Goal: Transaction & Acquisition: Purchase product/service

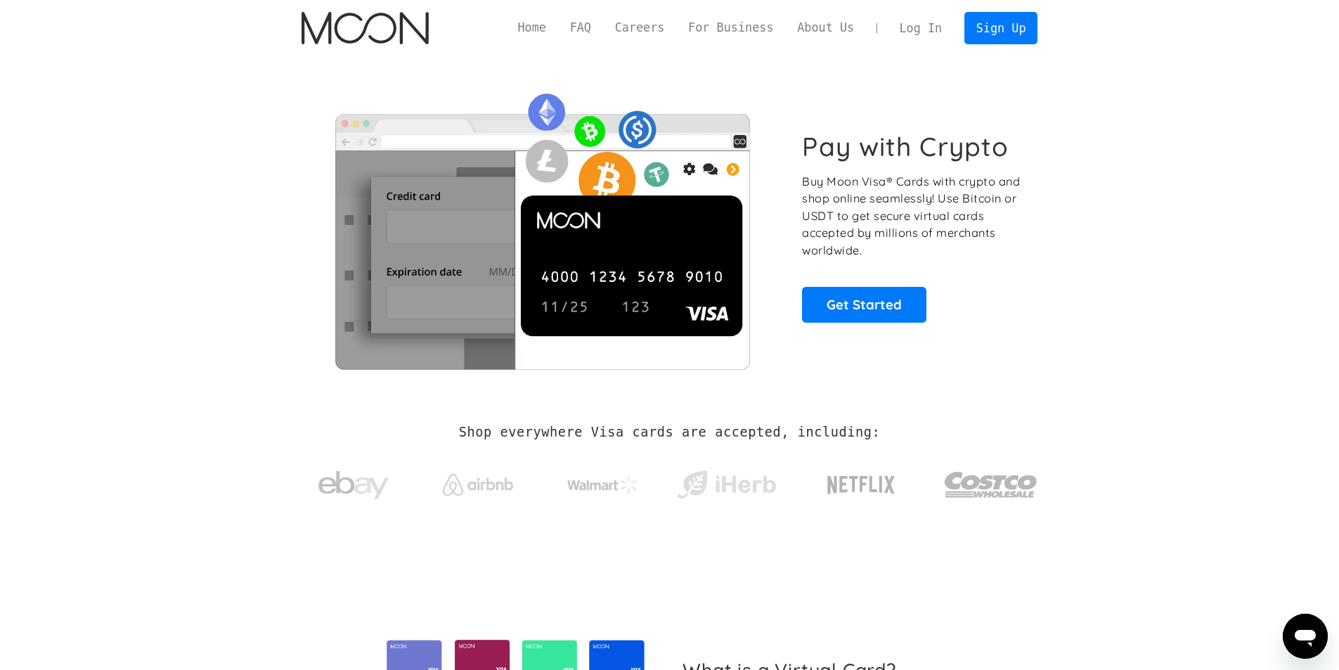
click at [1119, 186] on section "Pay with Crypto Buy Moon Visa® Cards with crypto and shop online seamlessly! Us…" at bounding box center [669, 226] width 1339 height 341
click at [1012, 17] on link "Sign Up" at bounding box center [1001, 28] width 73 height 32
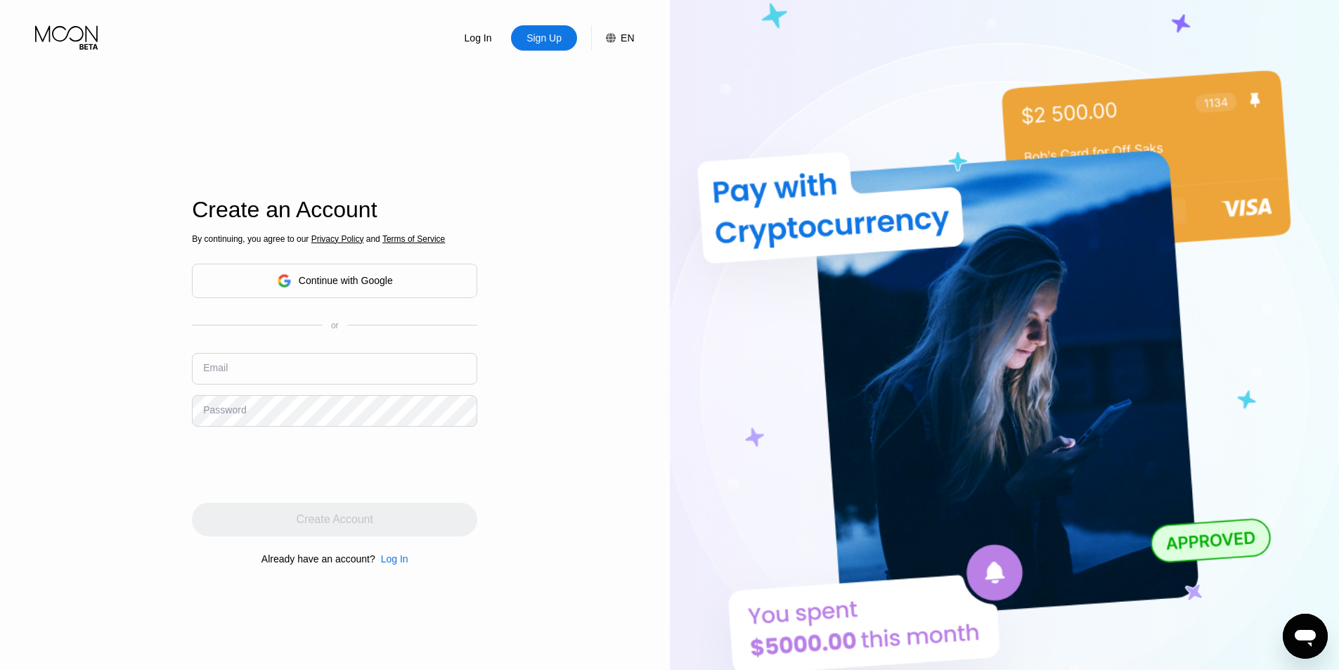
click at [363, 275] on div "Continue with Google" at bounding box center [346, 280] width 94 height 11
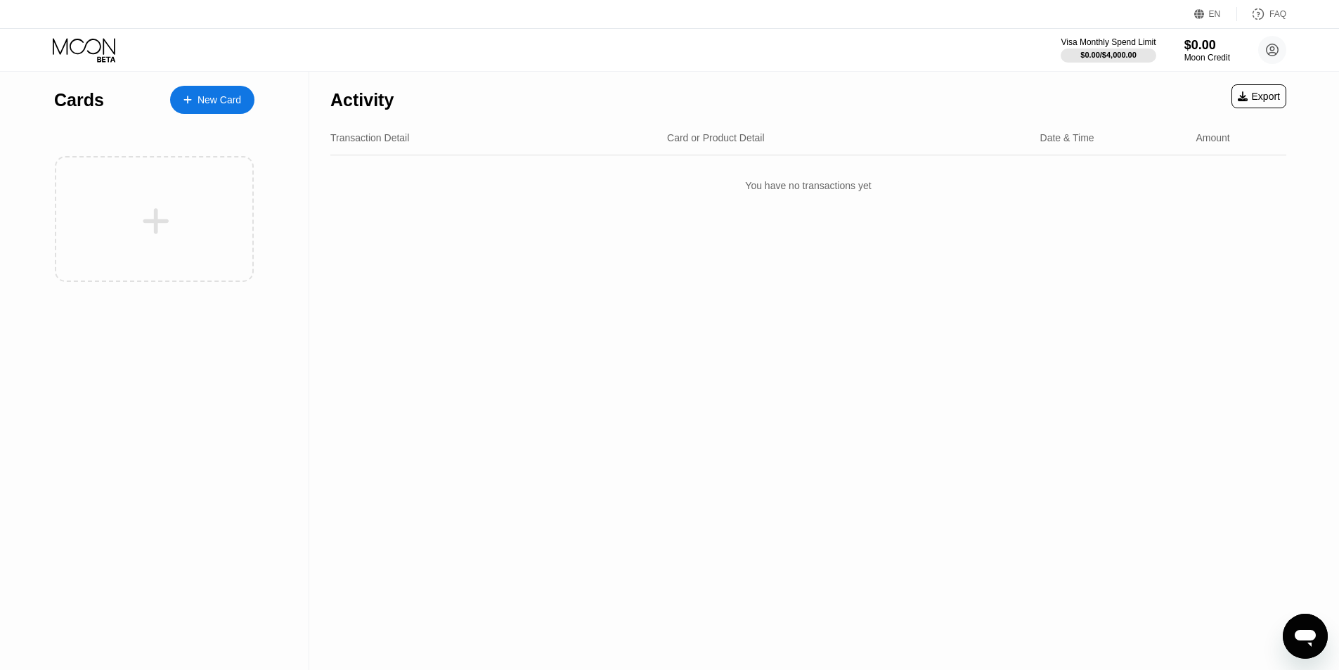
click at [500, 350] on div "Activity Export Transaction Detail Card or Product Detail Date & Time Amount Yo…" at bounding box center [808, 371] width 998 height 598
click at [530, 359] on div "Activity Export Transaction Detail Card or Product Detail Date & Time Amount Yo…" at bounding box center [808, 371] width 998 height 598
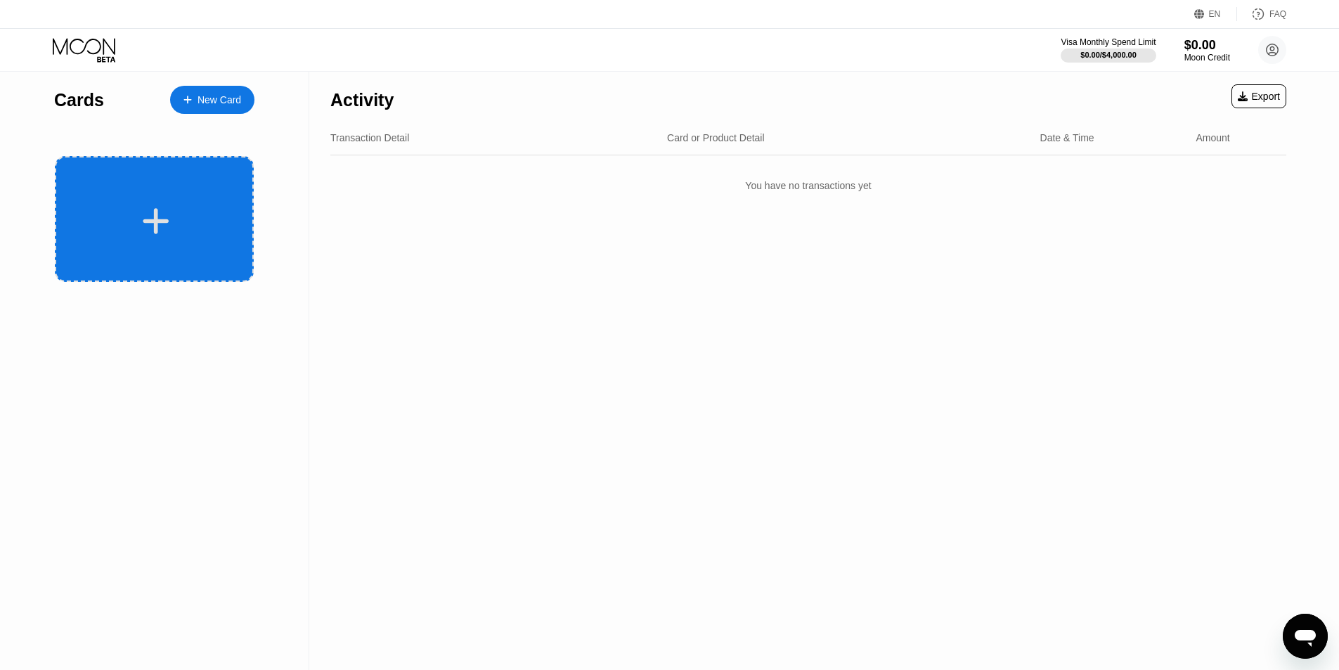
click at [177, 211] on div at bounding box center [156, 221] width 174 height 32
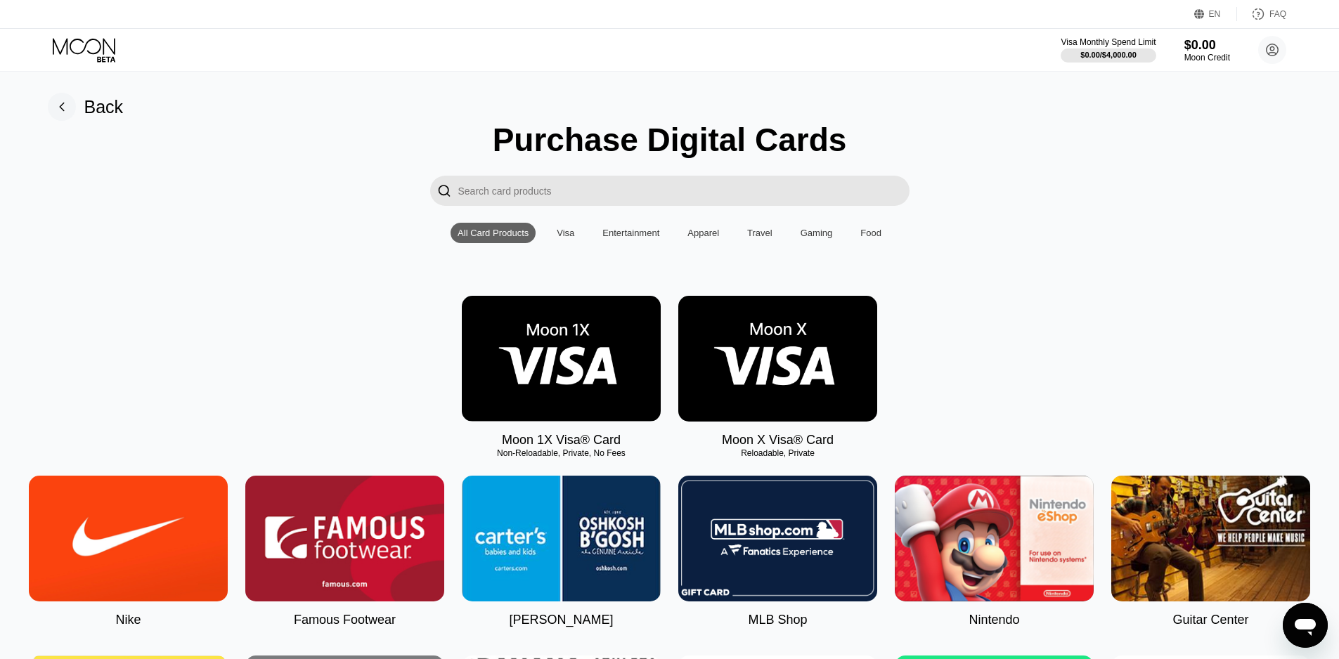
click at [1135, 205] on div "" at bounding box center [670, 191] width 1308 height 30
